Goal: Find specific page/section

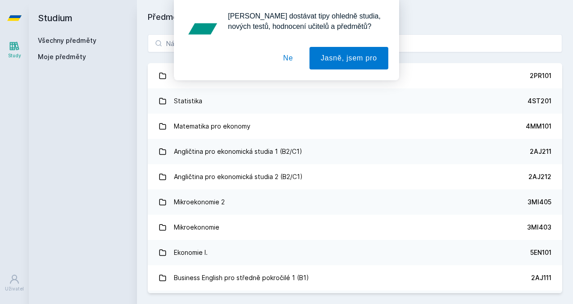
drag, startPoint x: 294, startPoint y: 58, endPoint x: 249, endPoint y: 52, distance: 45.5
click at [294, 58] on button "Ne" at bounding box center [288, 58] width 32 height 23
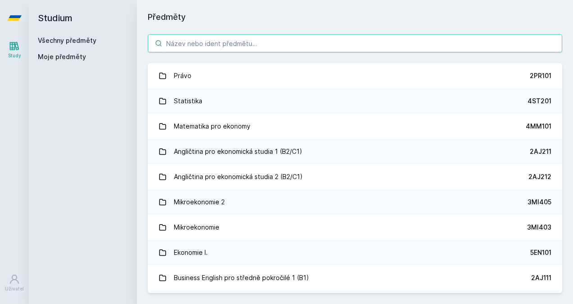
click at [175, 50] on input "search" at bounding box center [355, 43] width 415 height 18
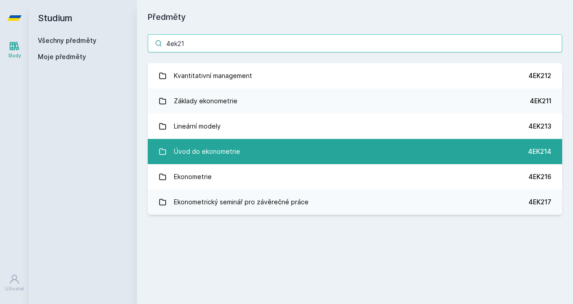
type input "4ek21"
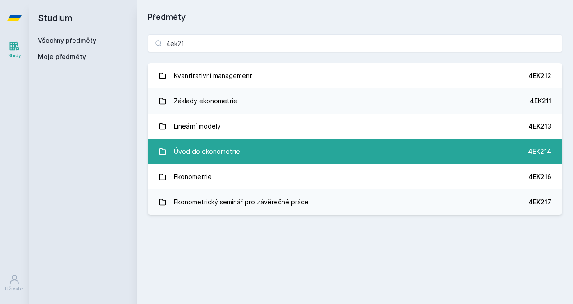
click at [179, 146] on div "Úvod do ekonometrie" at bounding box center [207, 151] width 66 height 18
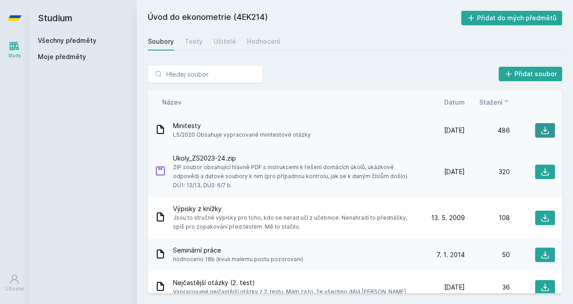
click at [541, 130] on icon at bounding box center [545, 130] width 9 height 9
click at [544, 169] on icon at bounding box center [545, 171] width 9 height 9
click at [313, 105] on div "Název" at bounding box center [287, 101] width 265 height 9
